Goal: Transaction & Acquisition: Purchase product/service

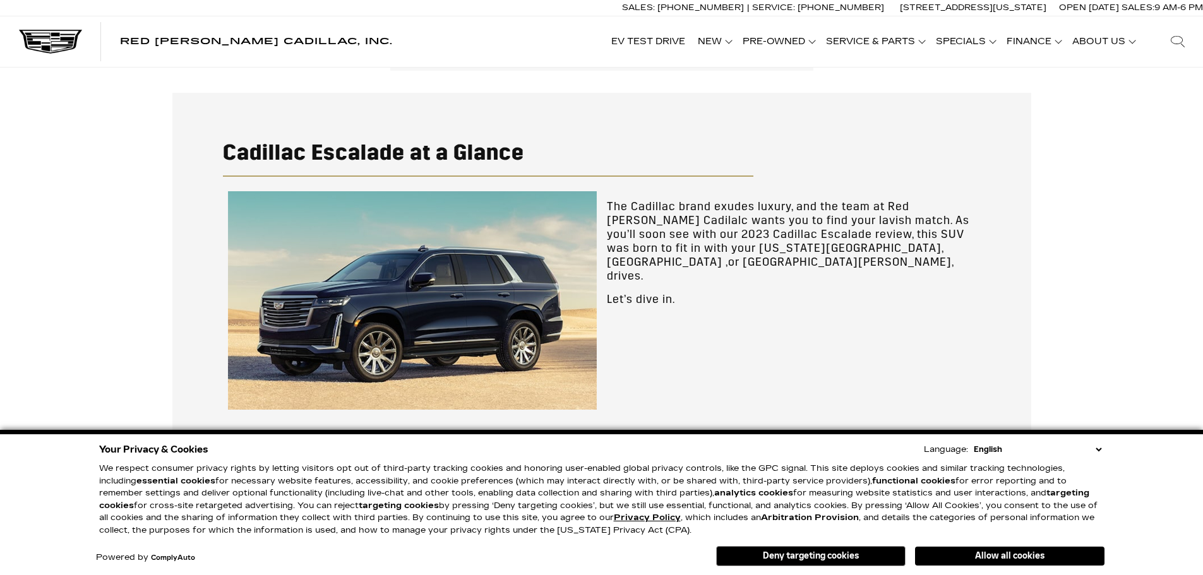
scroll to position [295, 0]
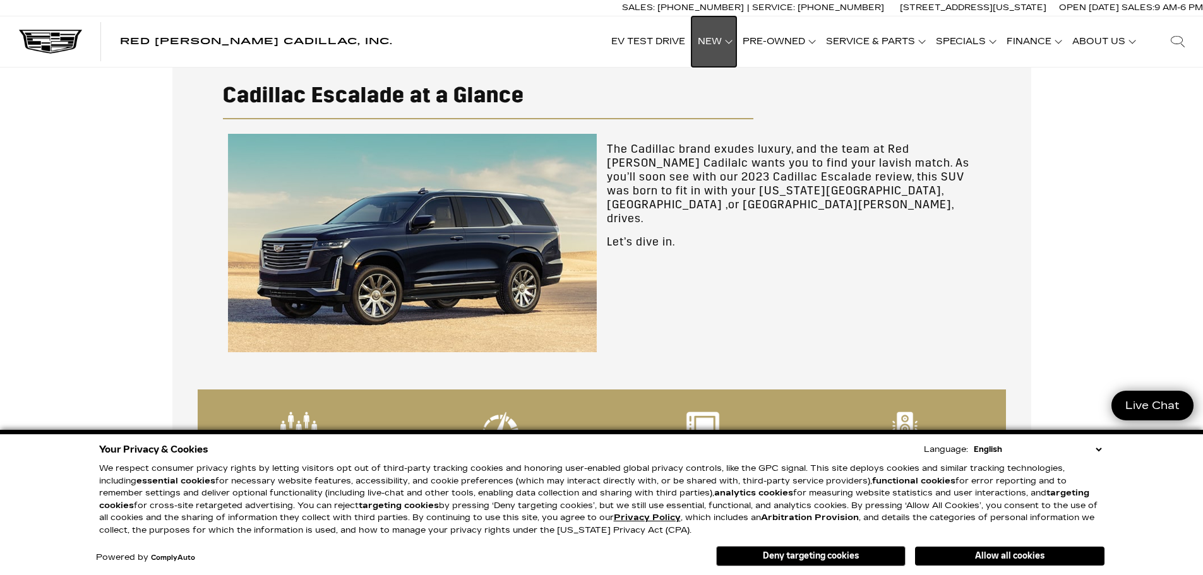
click at [724, 49] on link "Show New" at bounding box center [713, 41] width 45 height 51
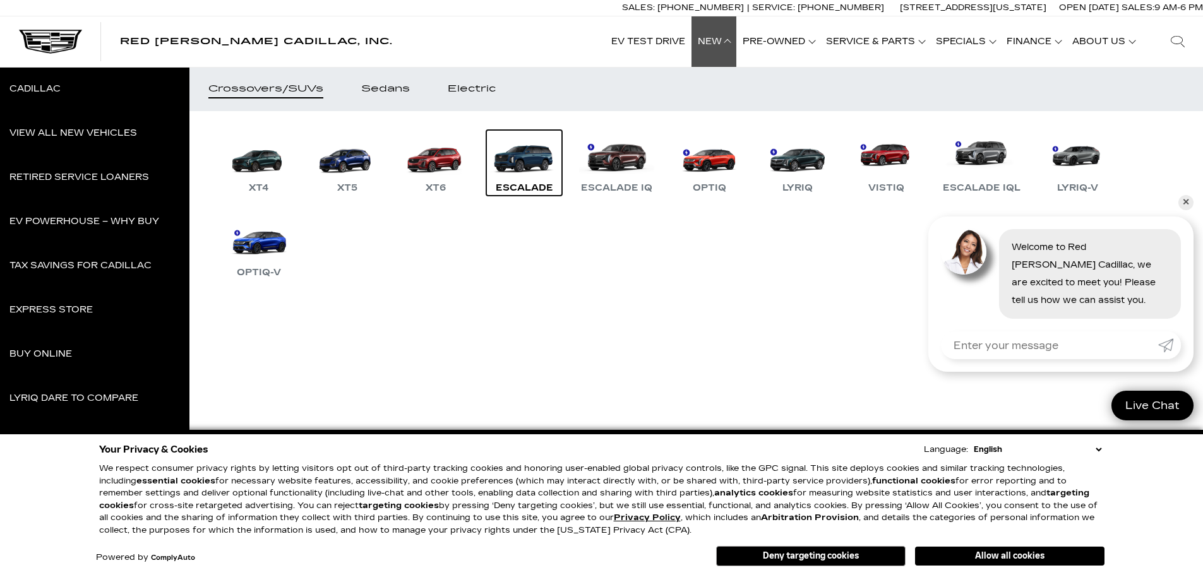
click at [534, 169] on link "Escalade" at bounding box center [524, 163] width 76 height 66
click at [283, 249] on link "OPTIQ-V" at bounding box center [259, 248] width 76 height 66
click at [1179, 206] on link "✕" at bounding box center [1185, 202] width 15 height 15
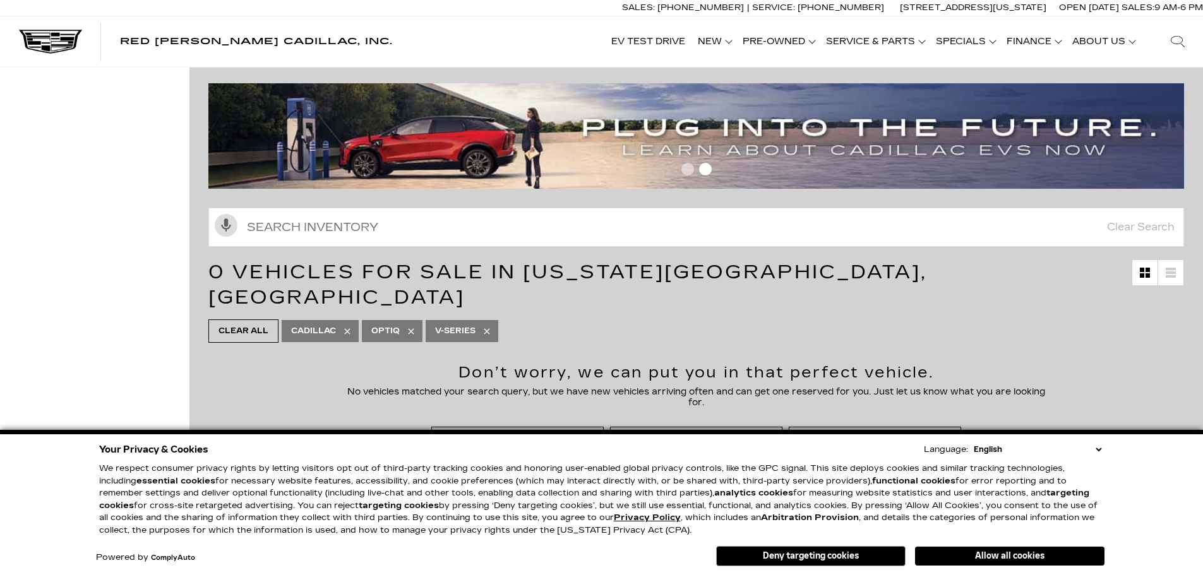
click at [411, 326] on icon at bounding box center [411, 331] width 10 height 10
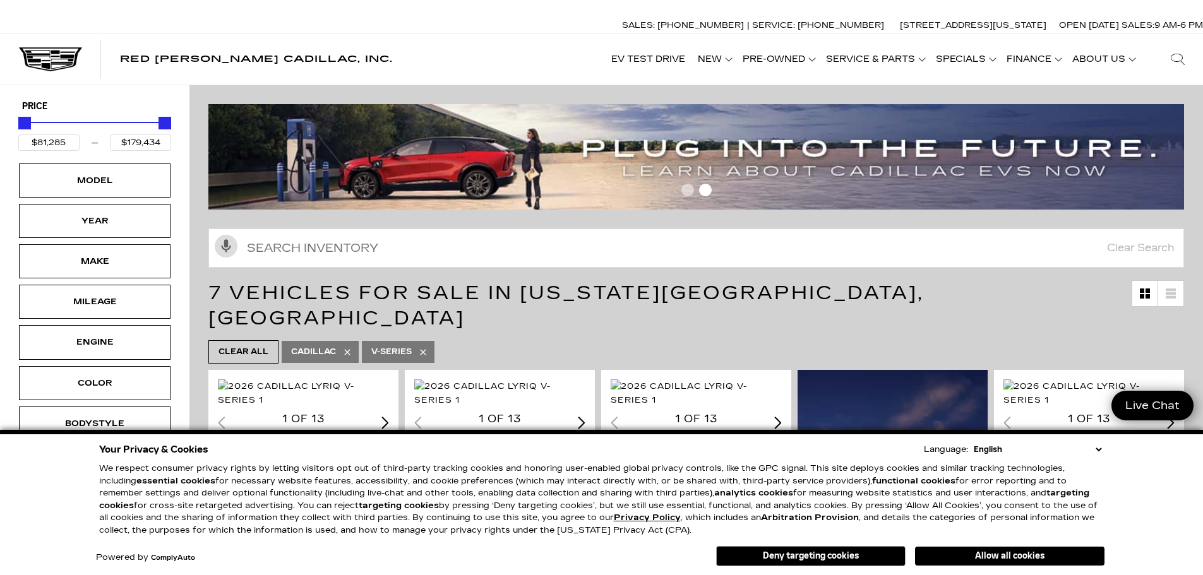
click at [424, 347] on icon at bounding box center [423, 352] width 10 height 10
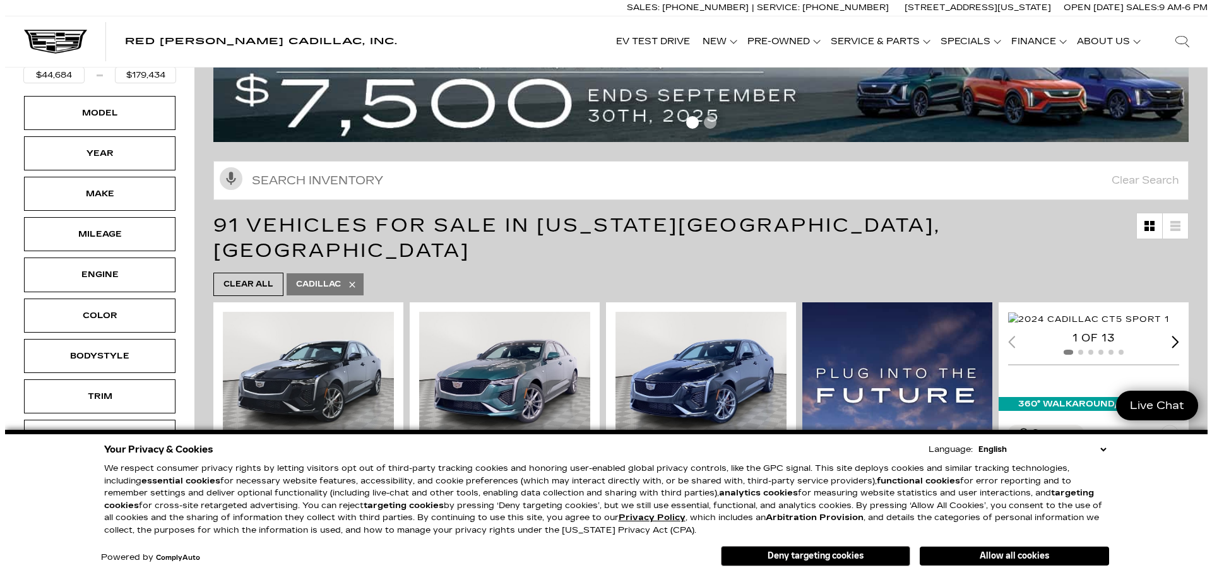
scroll to position [84, 0]
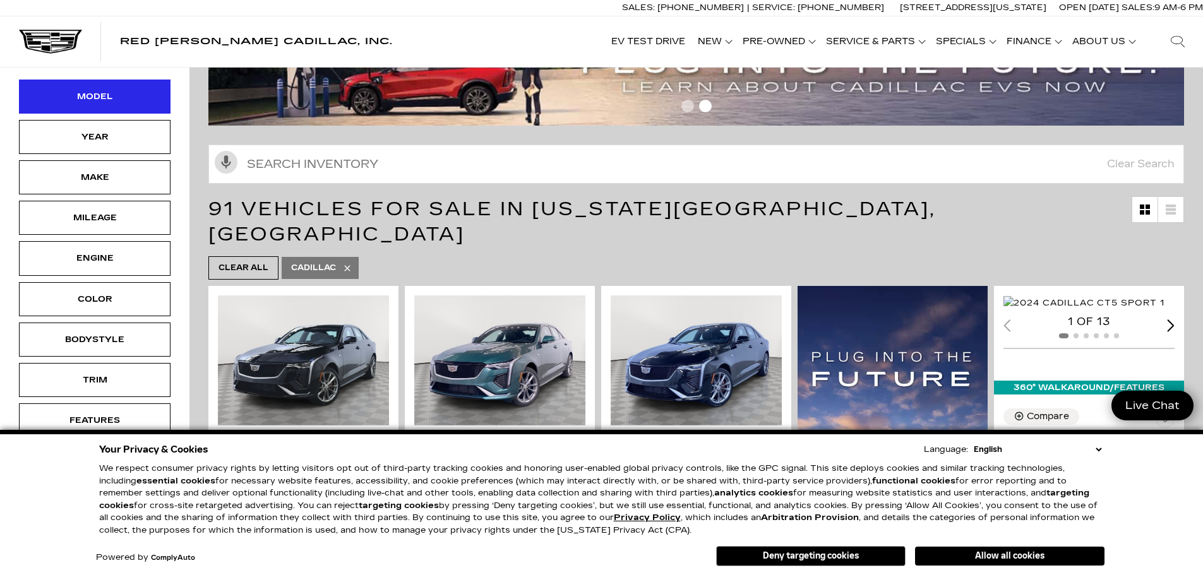
click at [110, 97] on div "Model" at bounding box center [94, 97] width 63 height 14
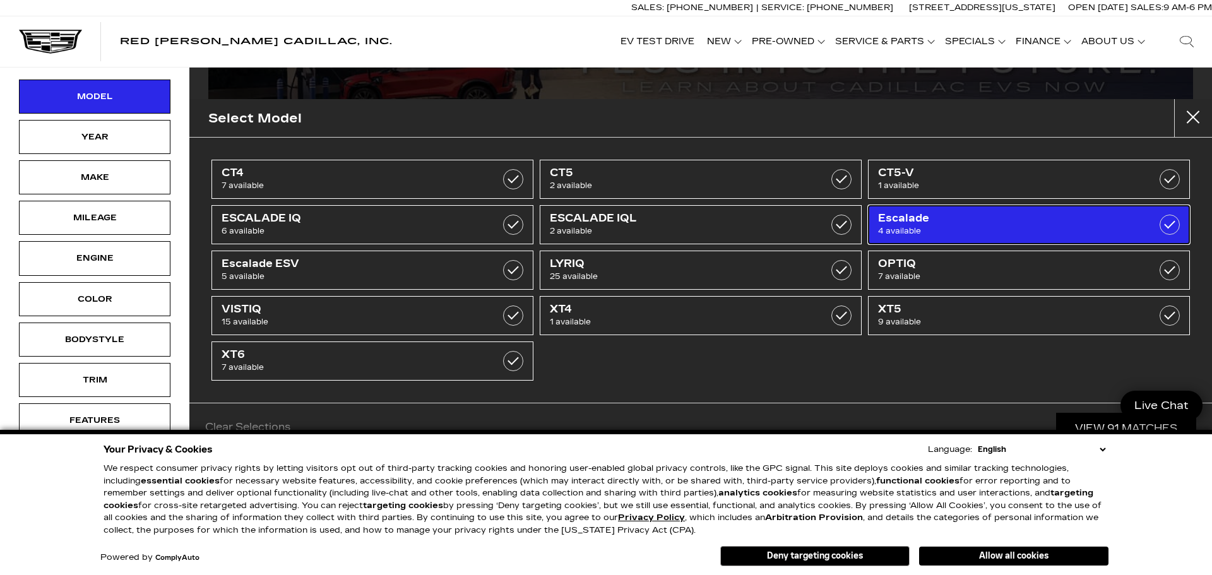
click at [922, 236] on span "4 available" at bounding box center [1006, 231] width 256 height 13
type input "$113,940"
type input "$117,475"
checkbox input "true"
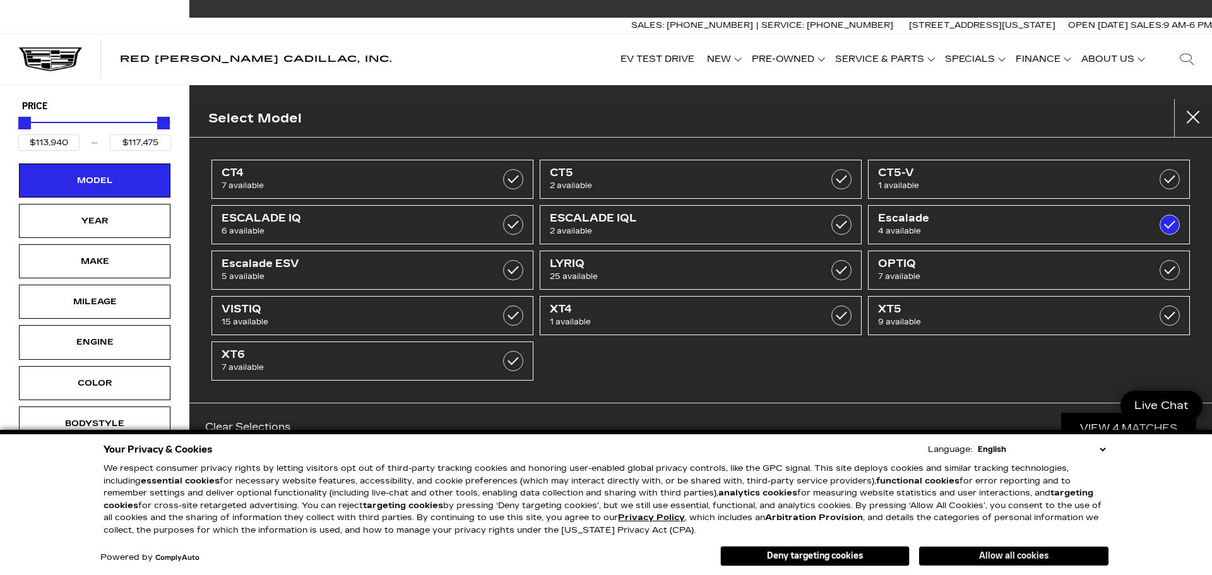
click at [1022, 551] on button "Allow all cookies" at bounding box center [1013, 556] width 189 height 19
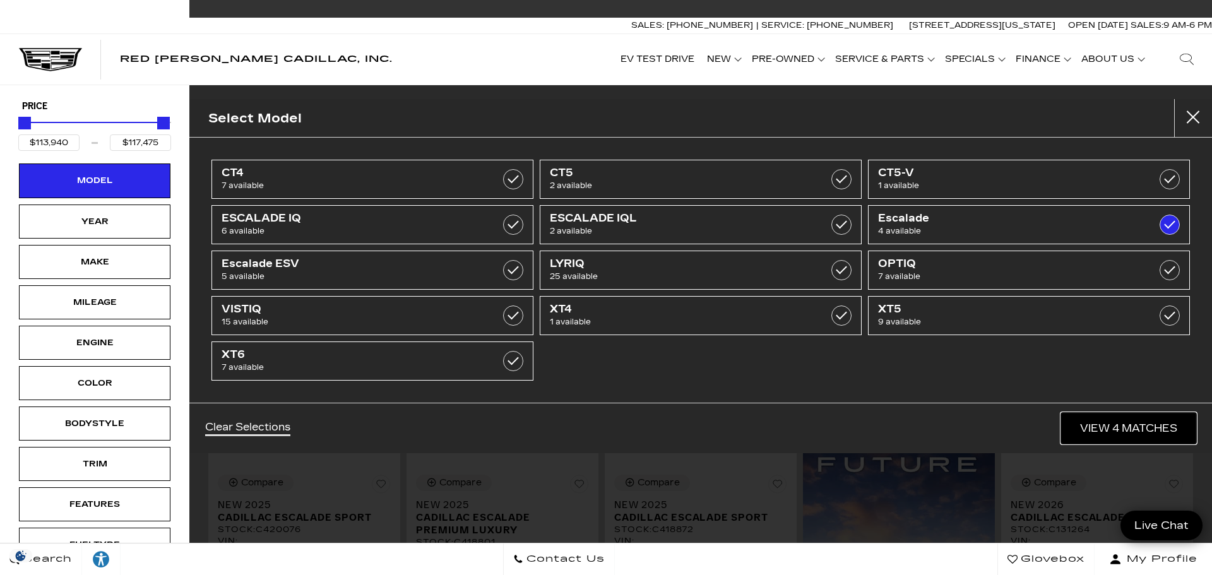
click at [1135, 434] on link "View 4 Matches" at bounding box center [1128, 428] width 135 height 31
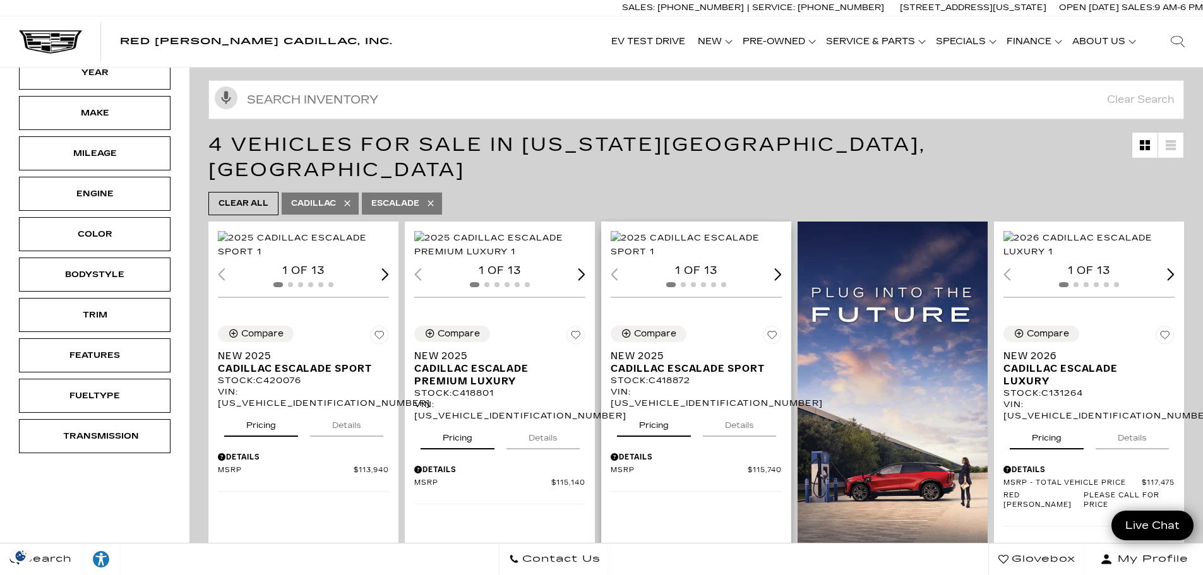
scroll to position [169, 0]
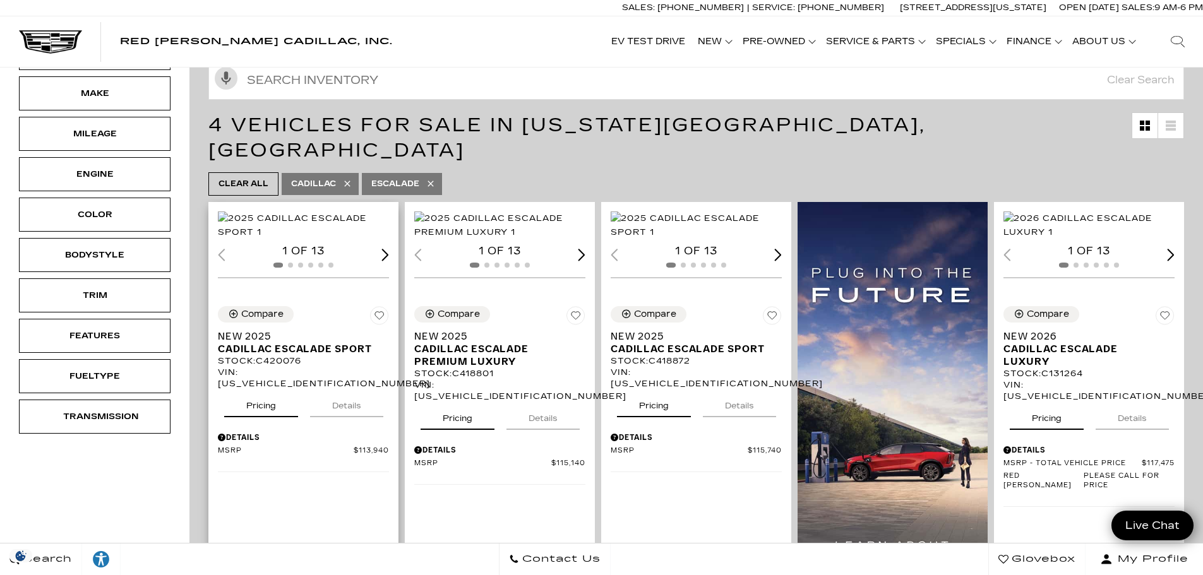
click at [290, 239] on img "1 / 2" at bounding box center [304, 226] width 173 height 28
click at [349, 416] on button "Details" at bounding box center [346, 404] width 73 height 28
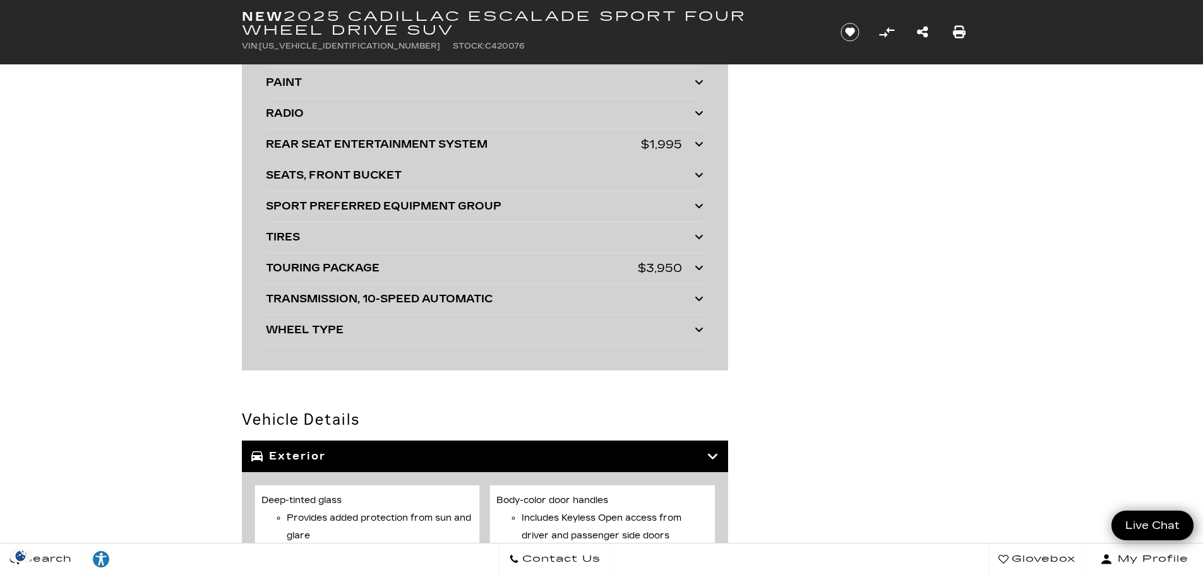
scroll to position [3220, 0]
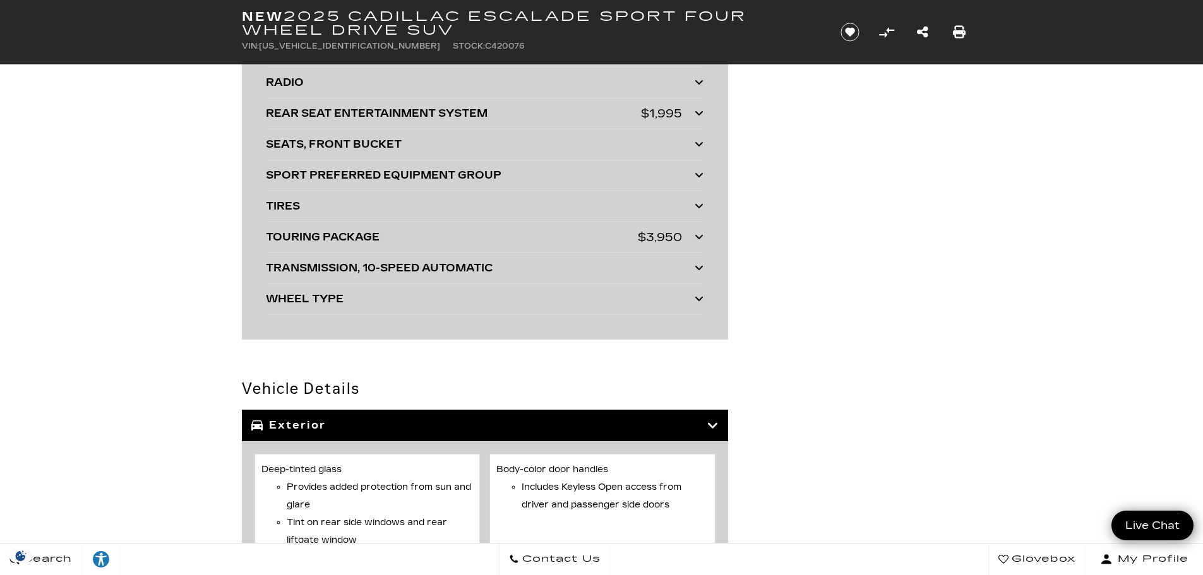
click at [299, 244] on div "TOURING PACKAGE" at bounding box center [452, 238] width 372 height 18
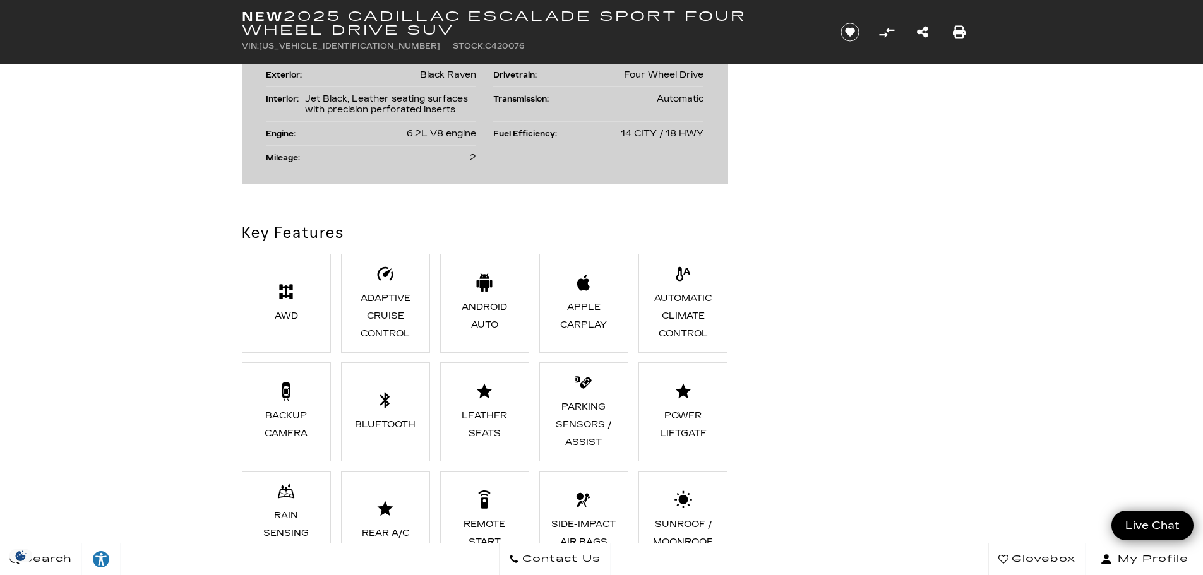
scroll to position [0, 0]
